Goal: Download file/media

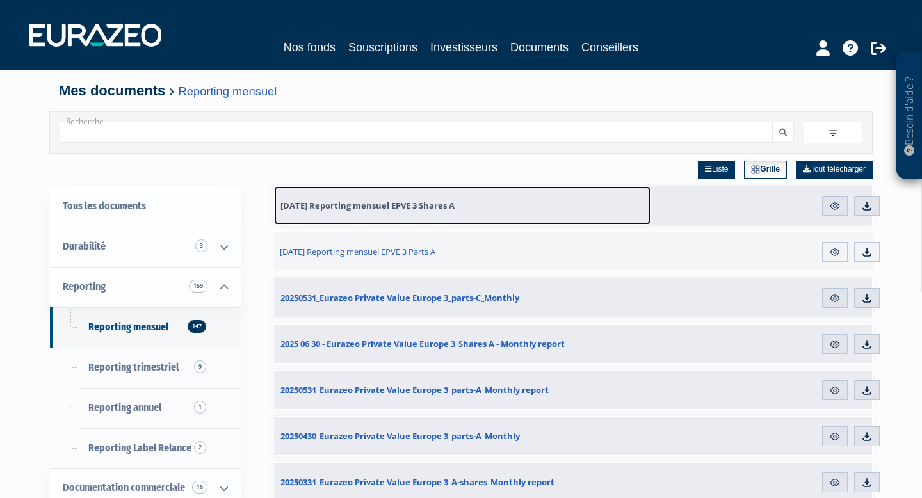
click at [422, 202] on span "30.06.2025 Reporting mensuel EPVE 3 Shares A" at bounding box center [367, 206] width 174 height 12
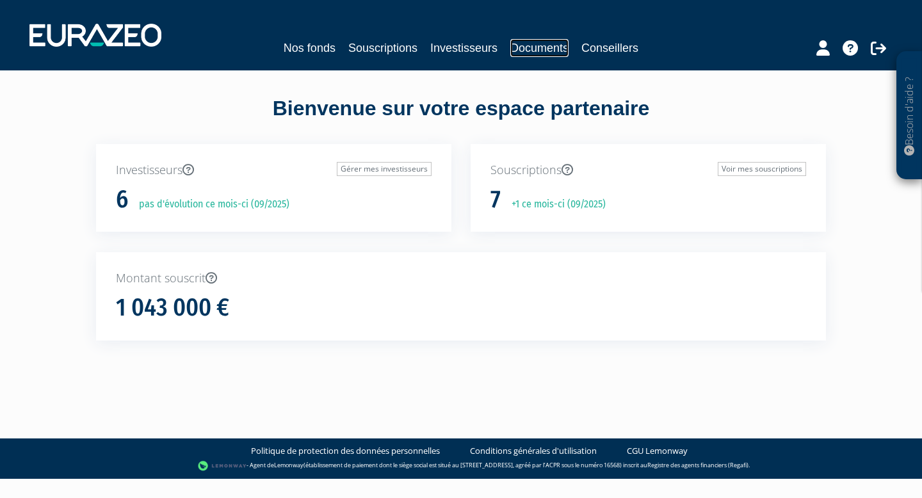
click at [537, 51] on link "Documents" at bounding box center [539, 48] width 58 height 18
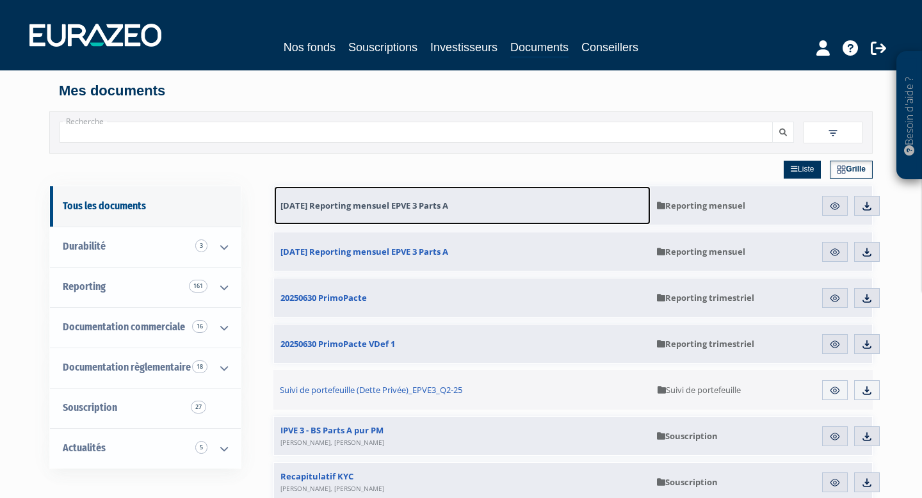
click at [426, 200] on span "31.07.2025 Reporting mensuel EPVE 3 Parts A" at bounding box center [364, 206] width 168 height 12
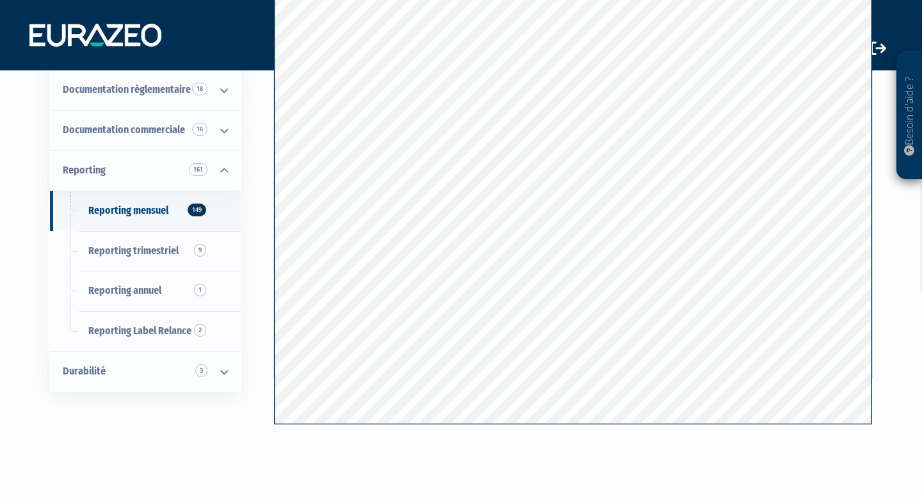
scroll to position [109, 0]
